Goal: Information Seeking & Learning: Learn about a topic

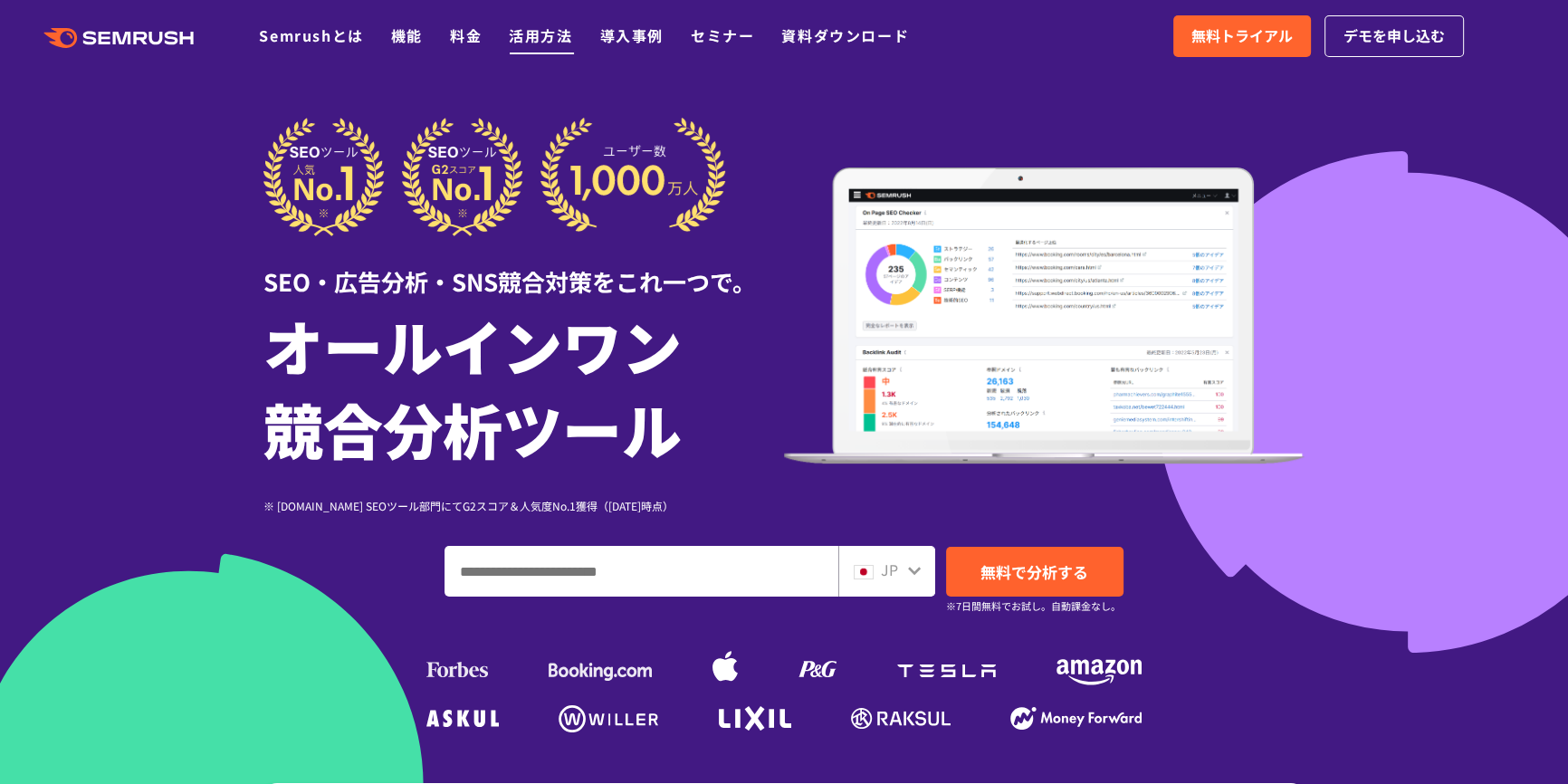
click at [539, 35] on link "活用方法" at bounding box center [540, 35] width 63 height 22
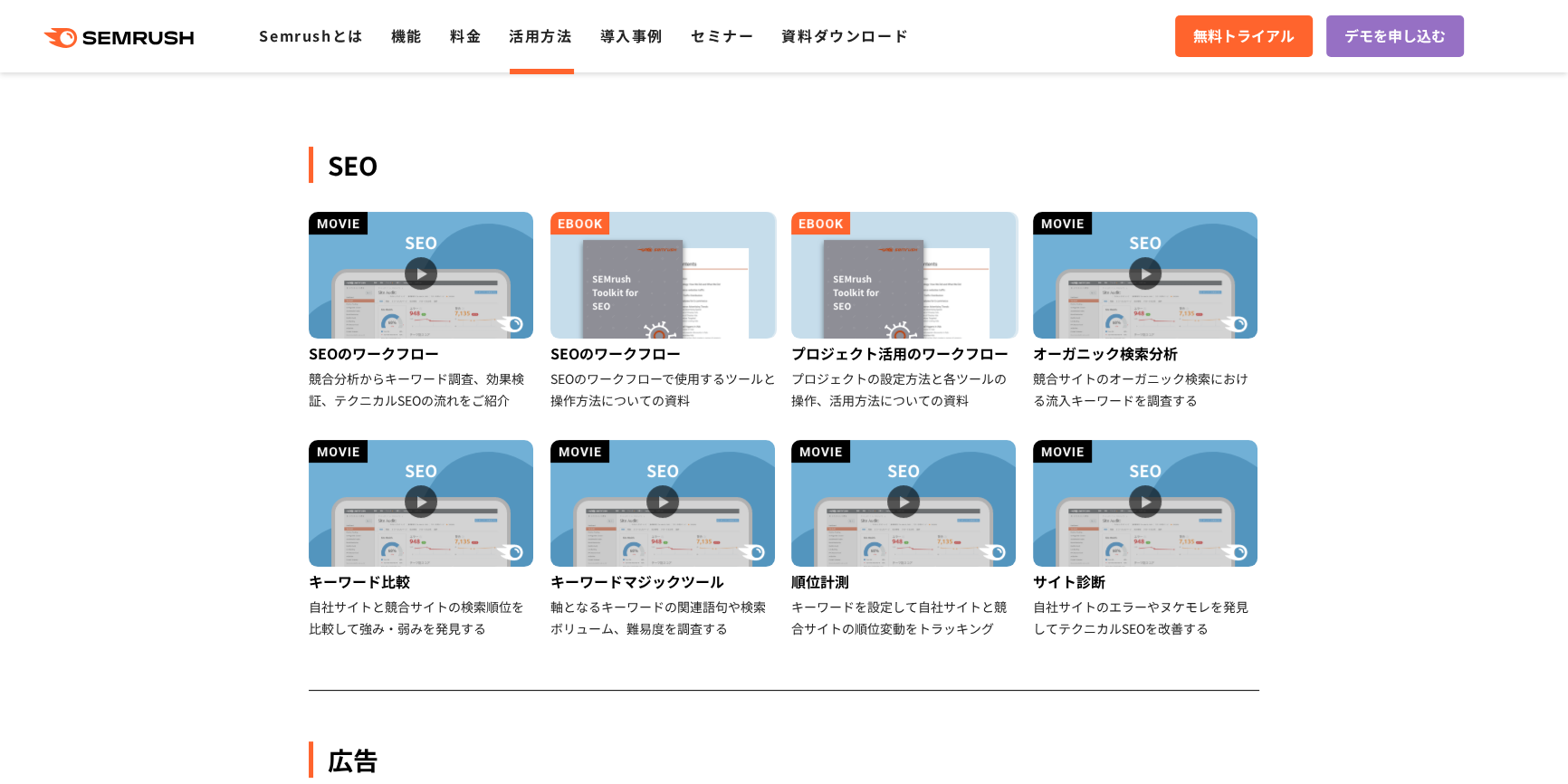
scroll to position [411, 0]
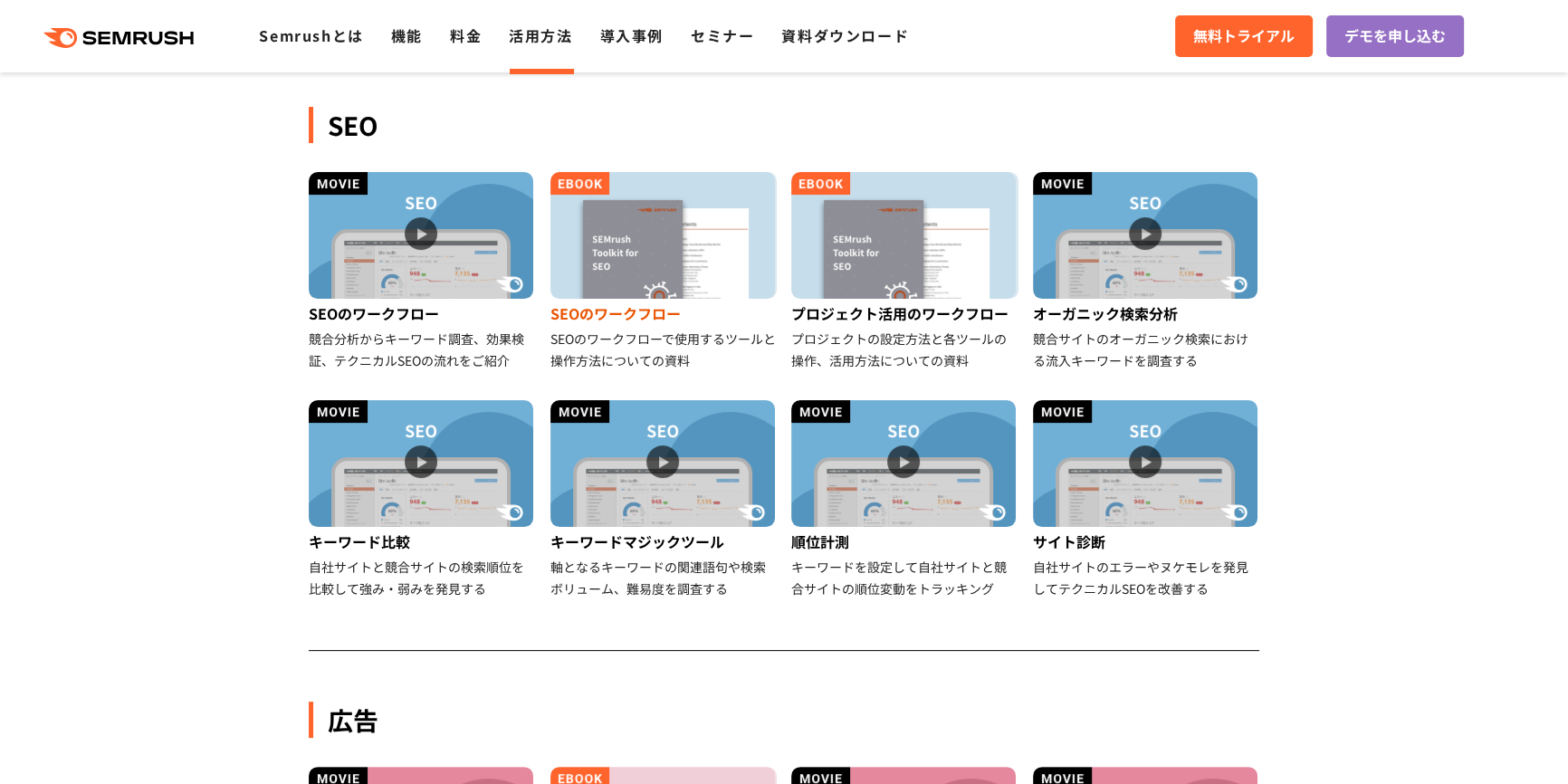
click at [636, 253] on img at bounding box center [663, 235] width 224 height 127
click at [408, 229] on img at bounding box center [420, 235] width 224 height 127
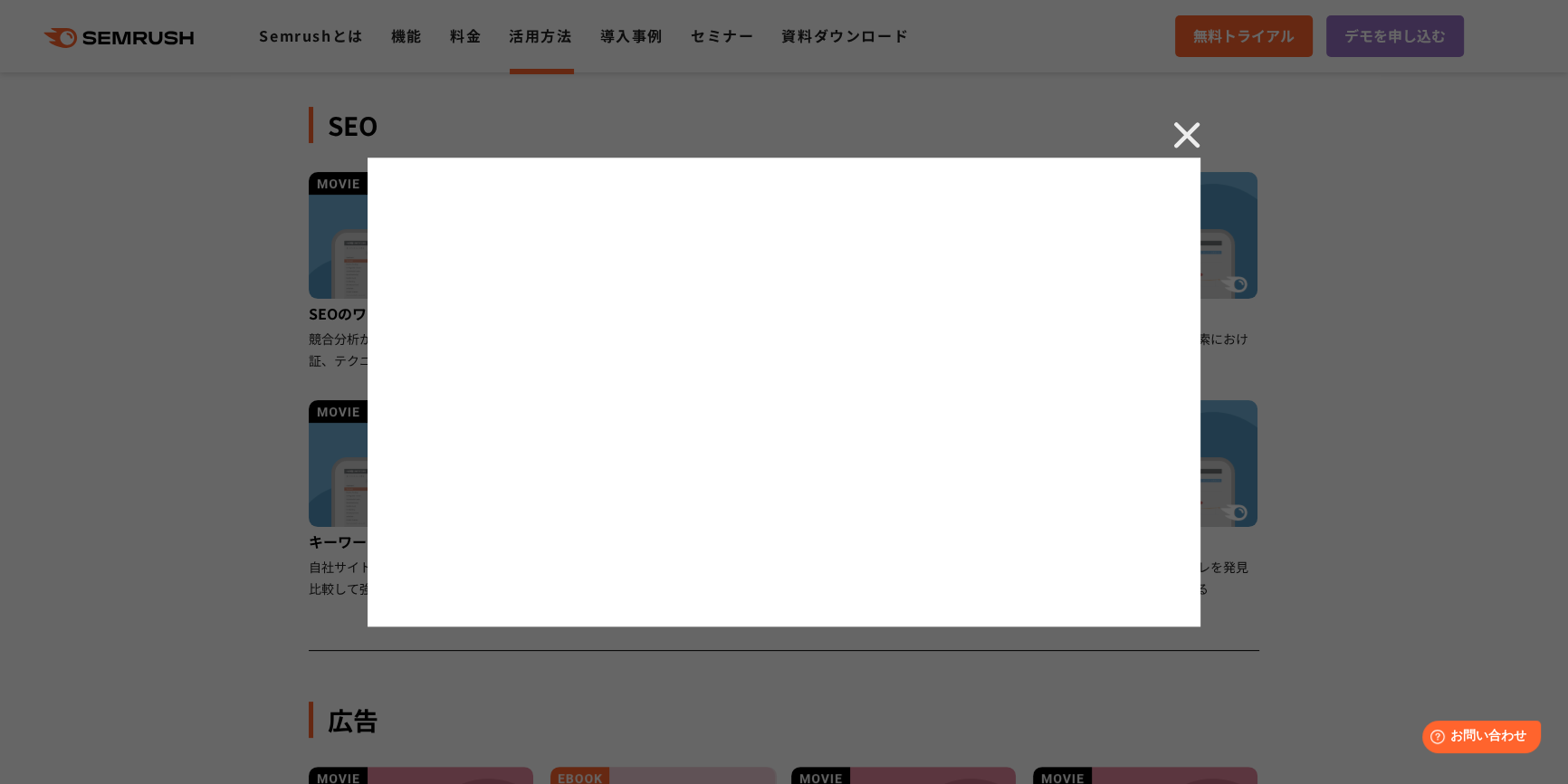
click at [1187, 138] on img at bounding box center [1187, 135] width 27 height 27
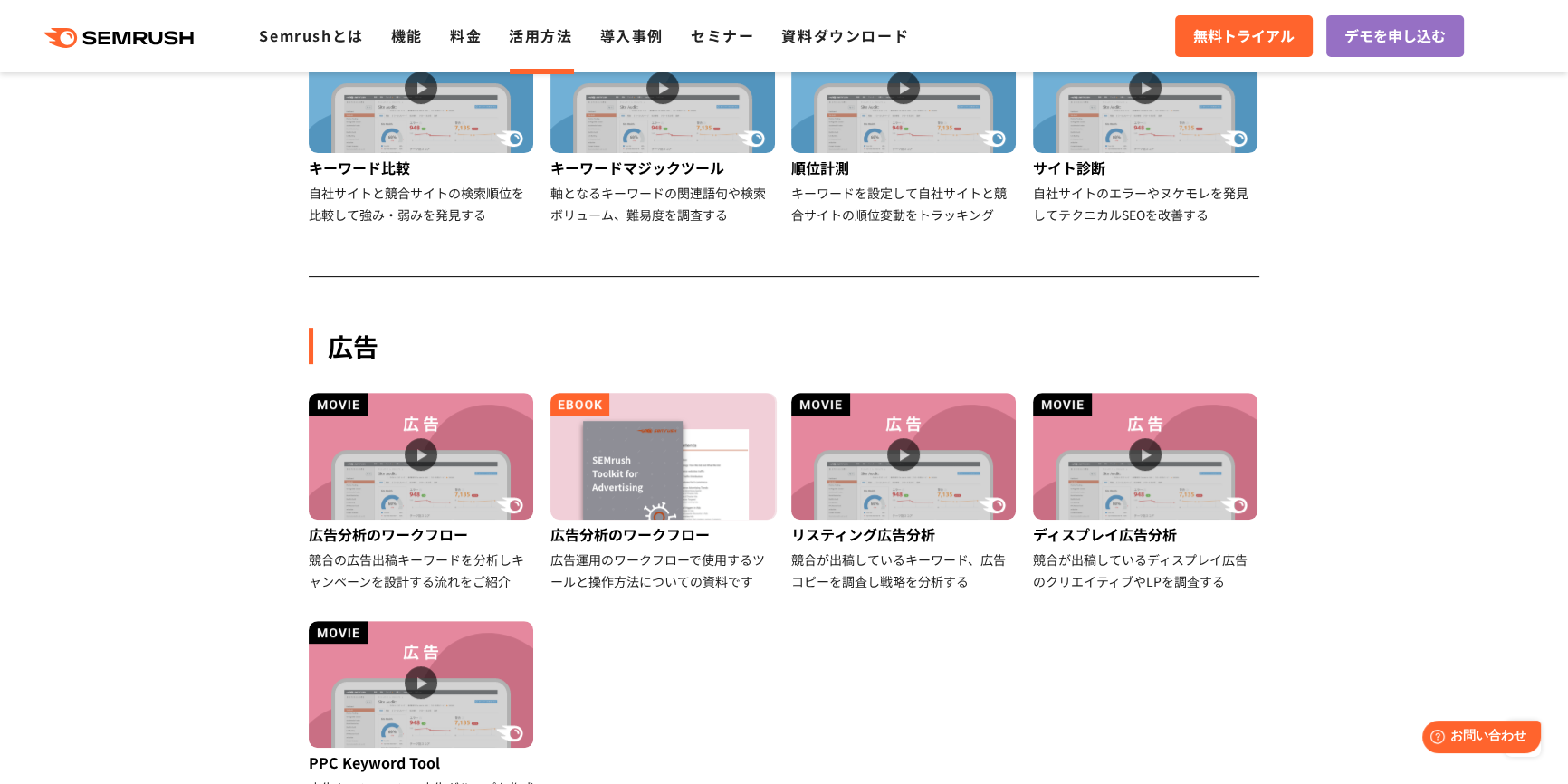
scroll to position [823, 0]
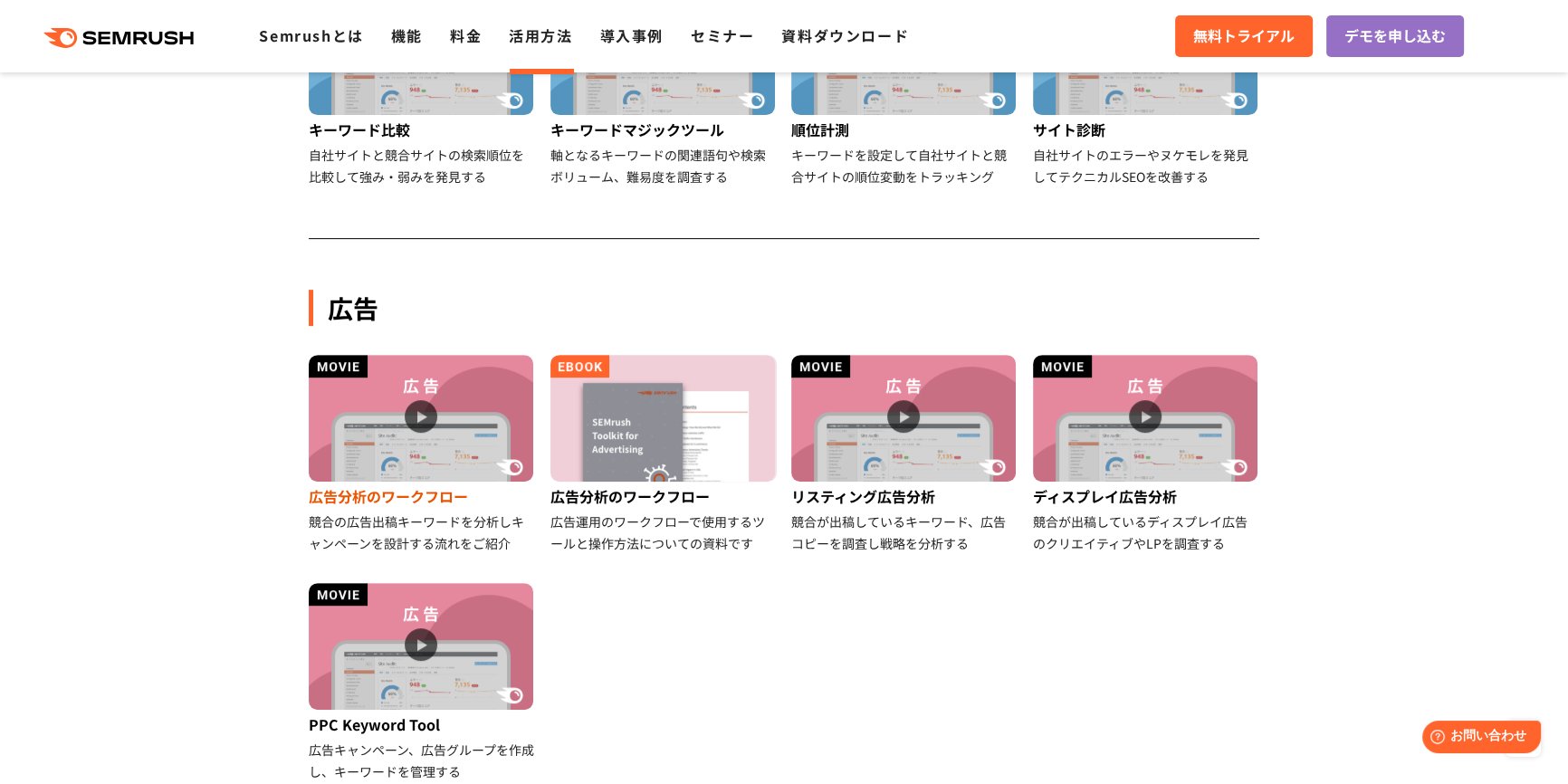
click at [434, 429] on img at bounding box center [420, 418] width 224 height 127
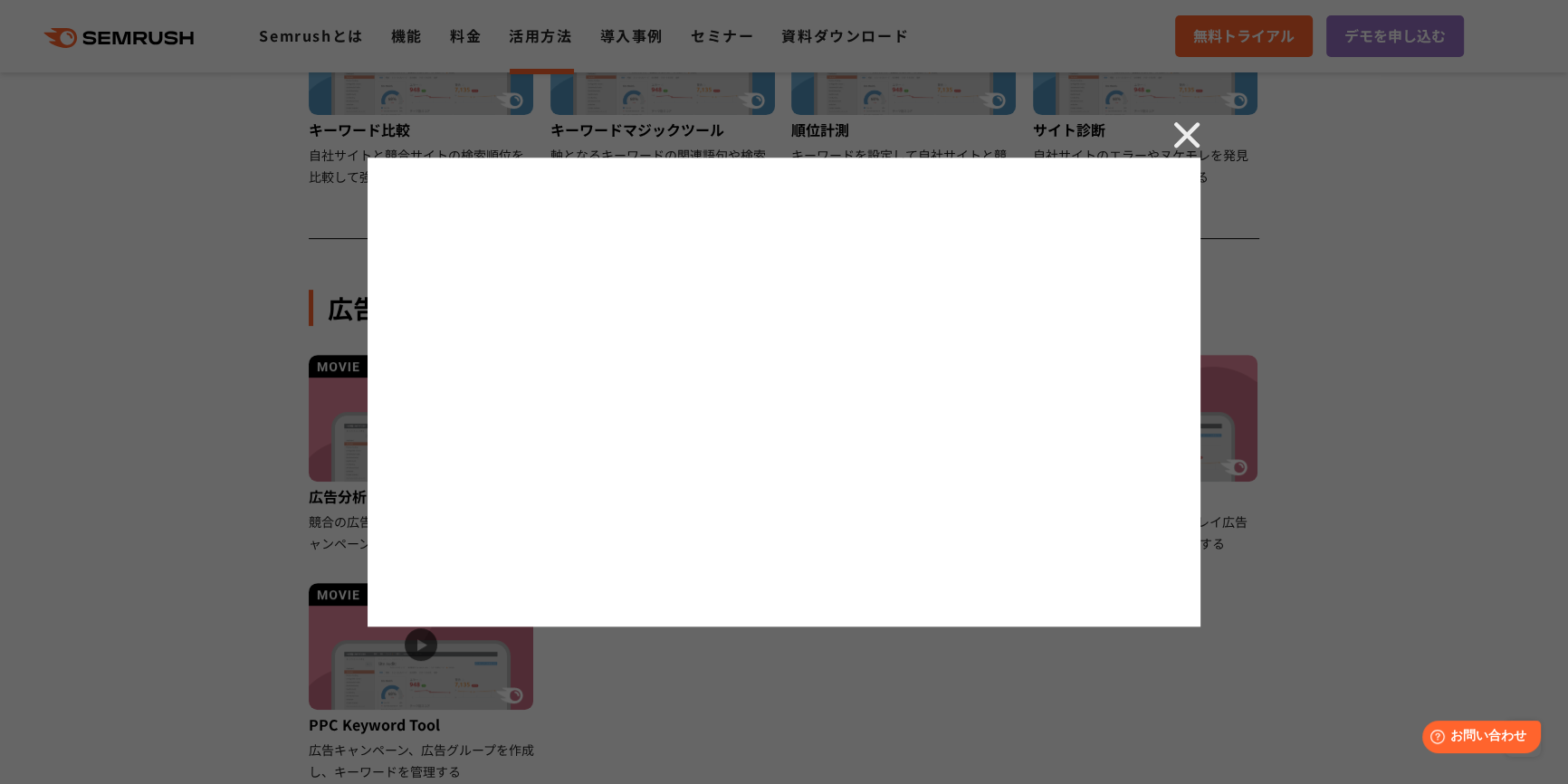
click at [1180, 129] on img at bounding box center [1187, 135] width 27 height 27
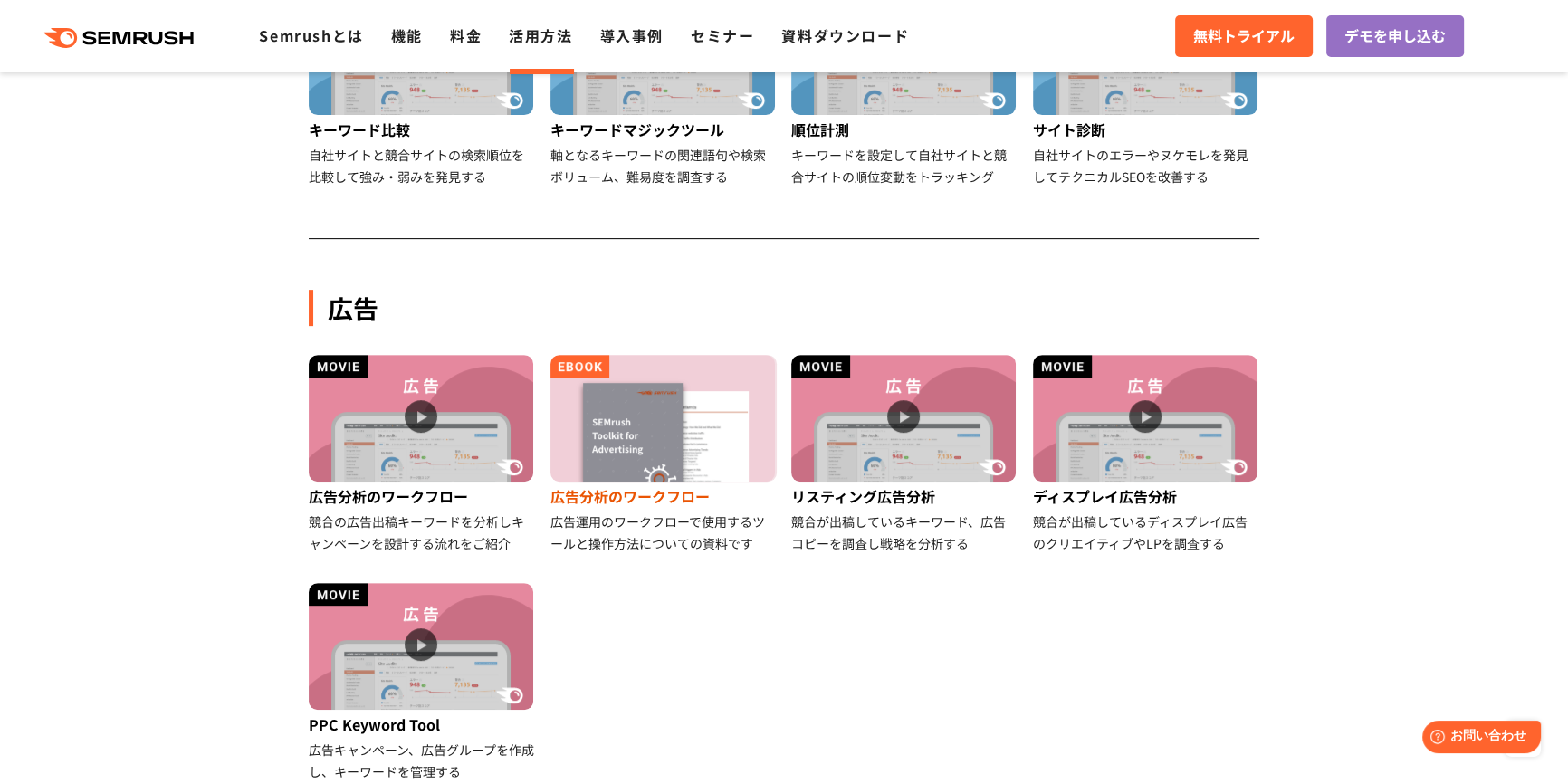
click at [716, 402] on img at bounding box center [663, 418] width 224 height 127
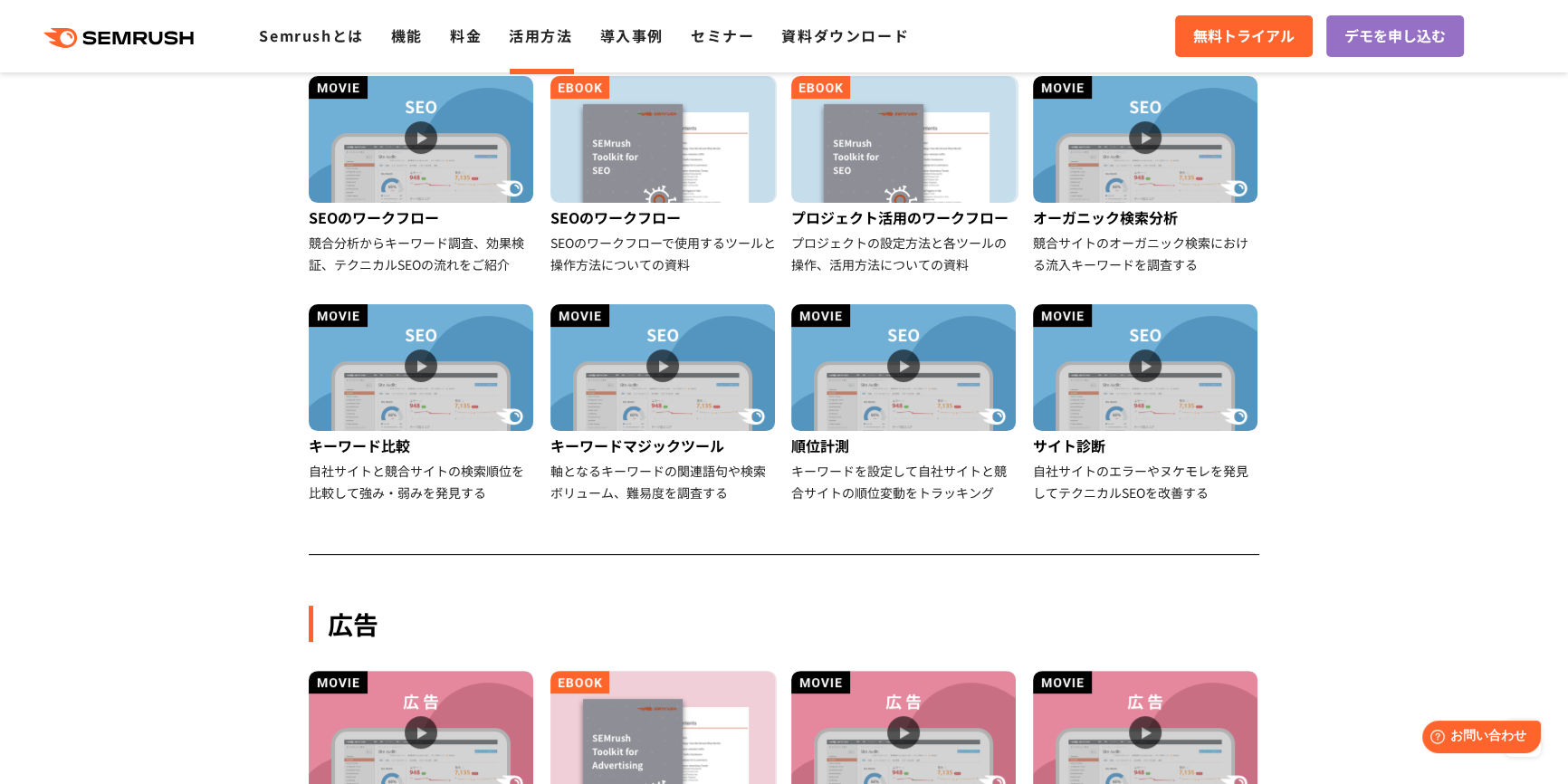
scroll to position [456, 0]
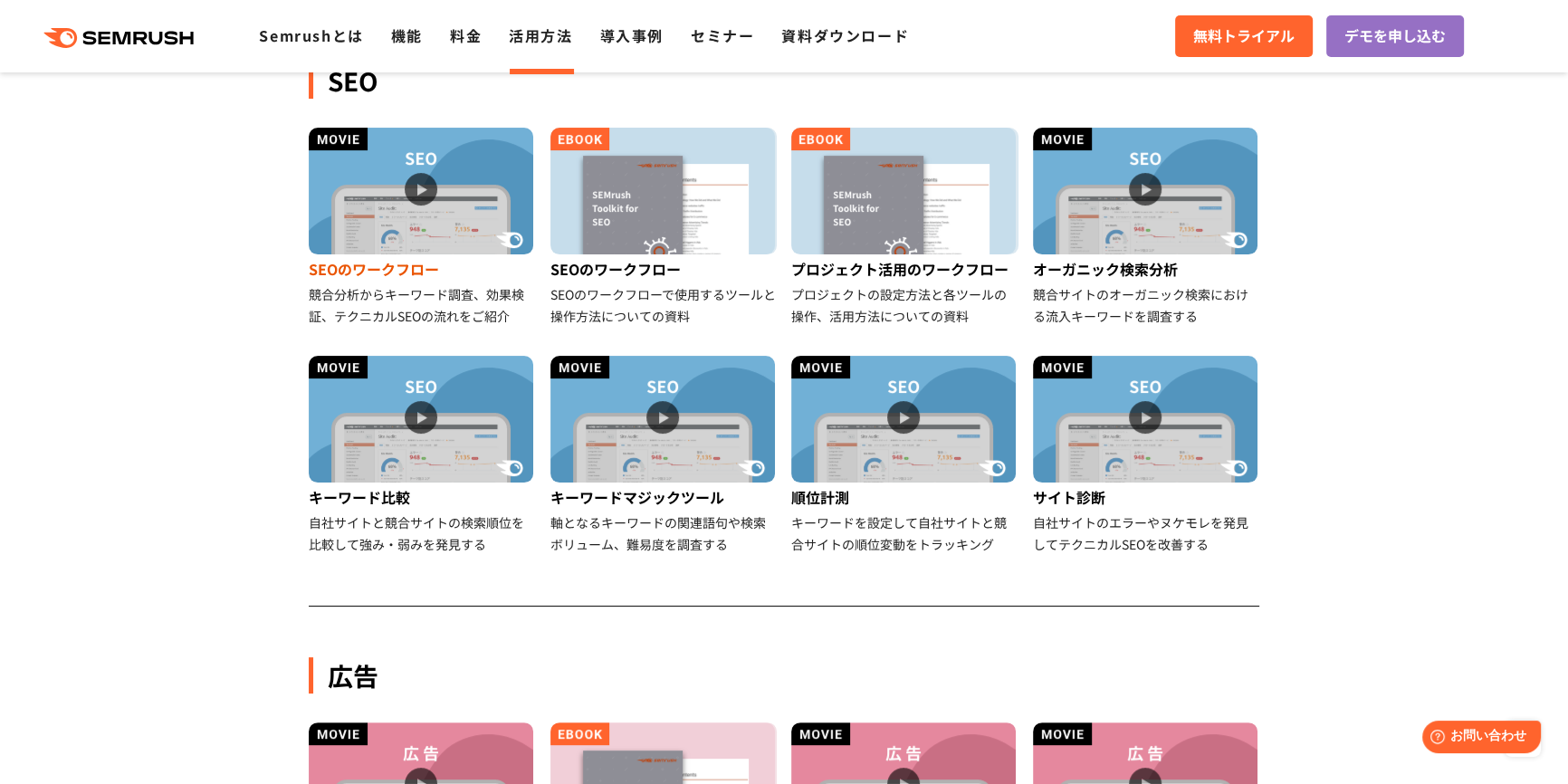
click at [423, 182] on img at bounding box center [420, 191] width 224 height 127
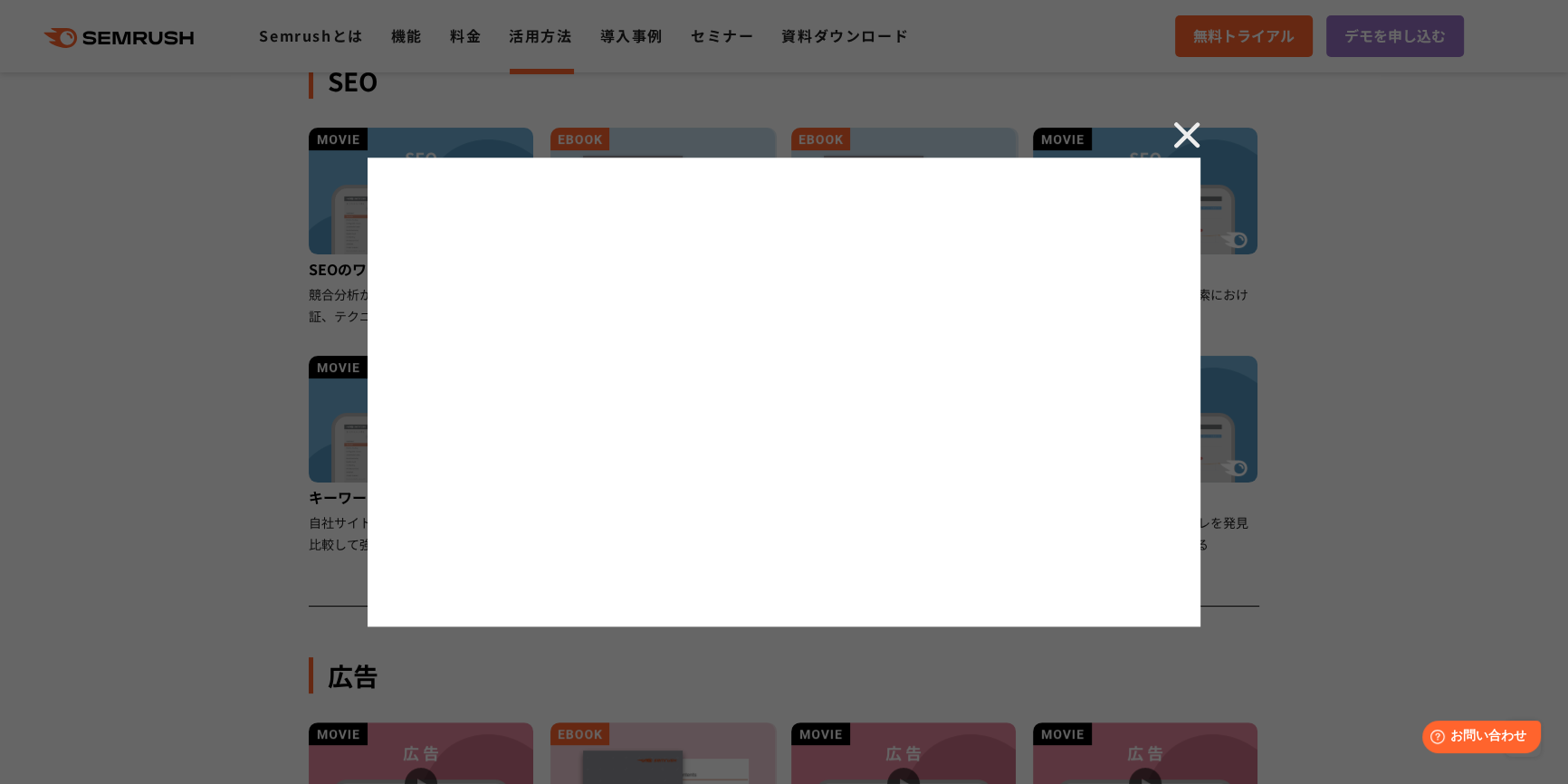
scroll to position [318, 0]
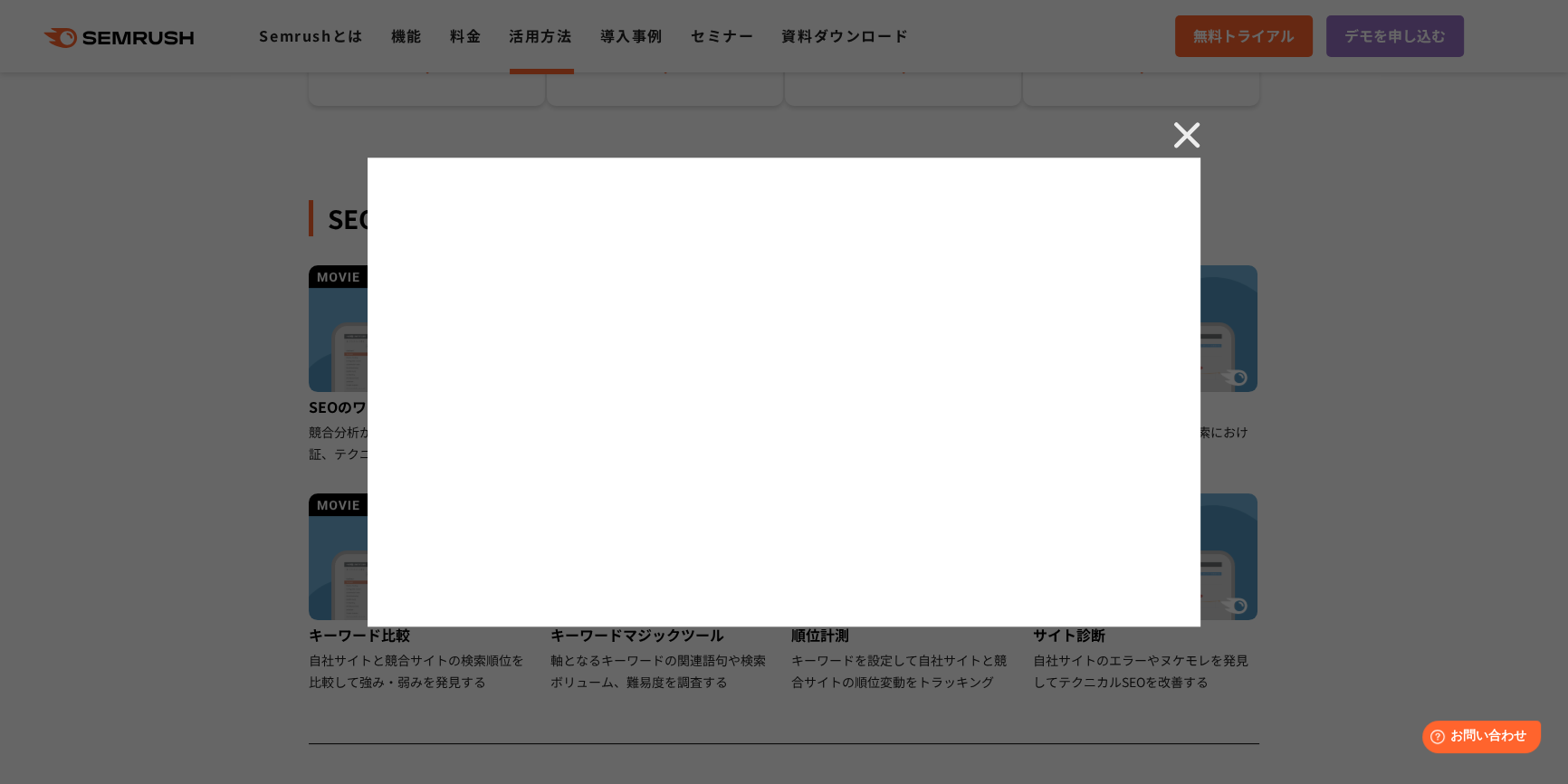
drag, startPoint x: 1191, startPoint y: 142, endPoint x: 1454, endPoint y: 270, distance: 292.5
click at [1192, 142] on img at bounding box center [1187, 135] width 27 height 27
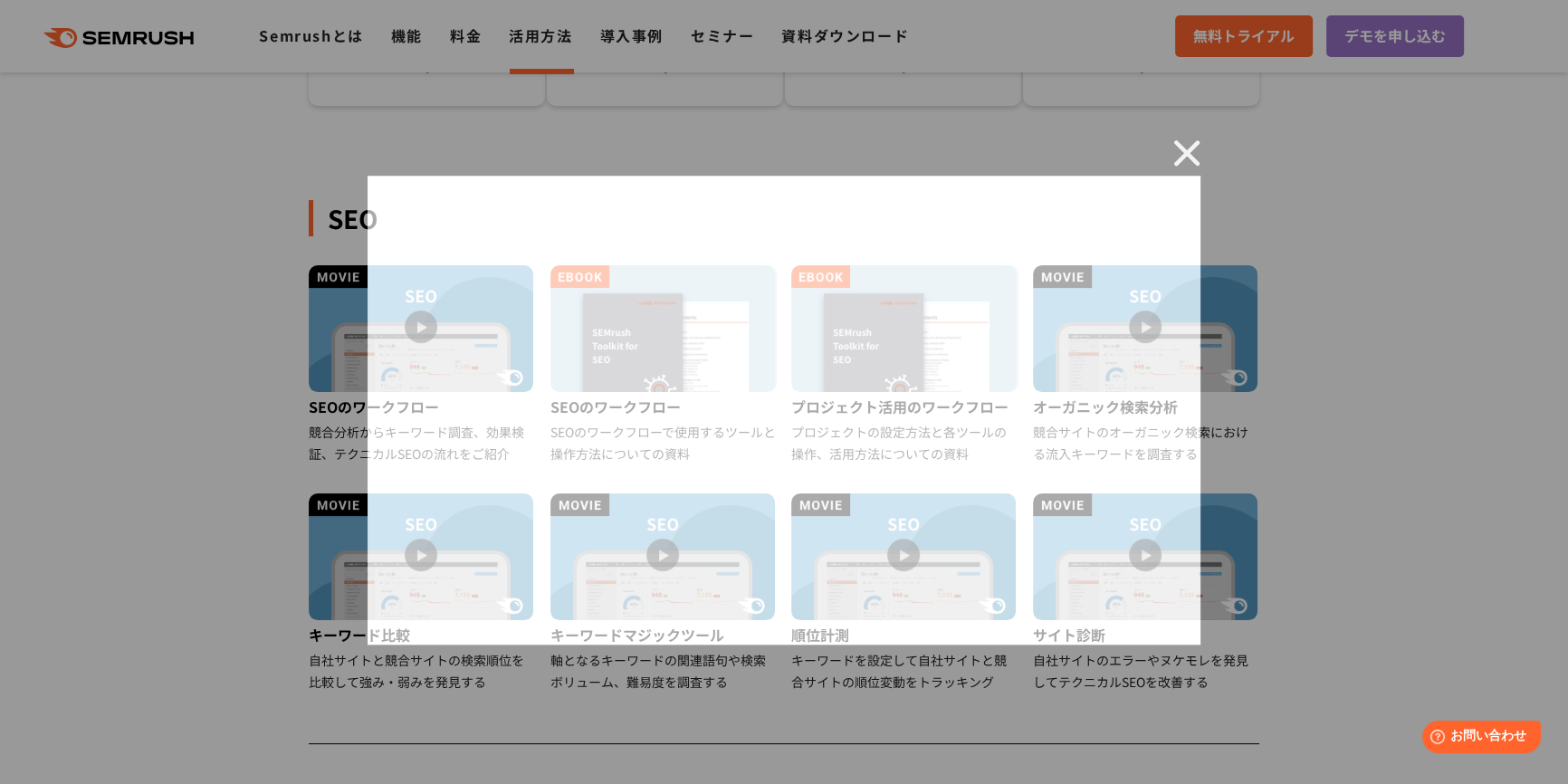
click at [1470, 286] on div at bounding box center [784, 392] width 1568 height 784
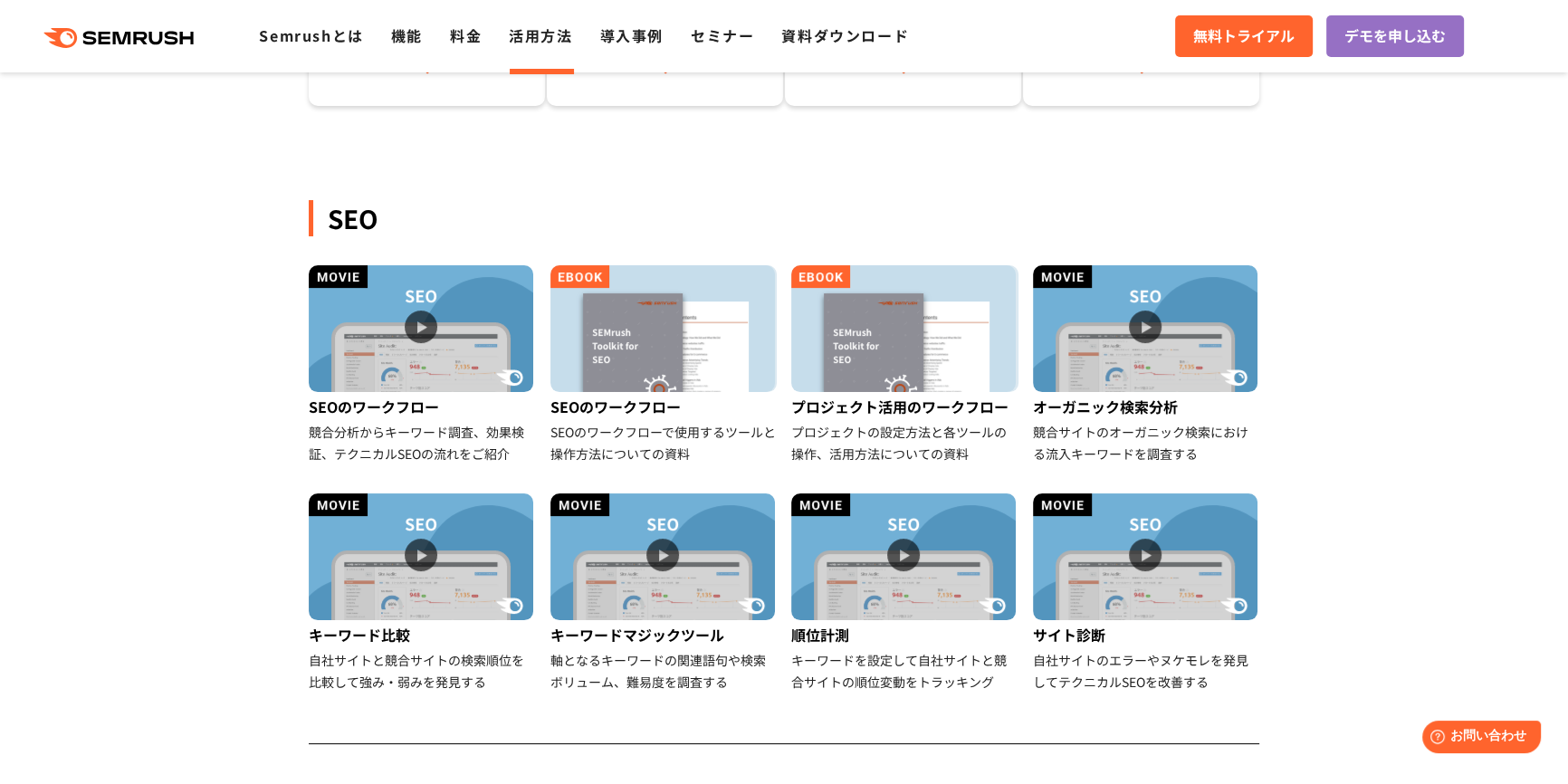
drag, startPoint x: 1400, startPoint y: 413, endPoint x: 1404, endPoint y: 428, distance: 15.5
